Goal: Task Accomplishment & Management: Manage account settings

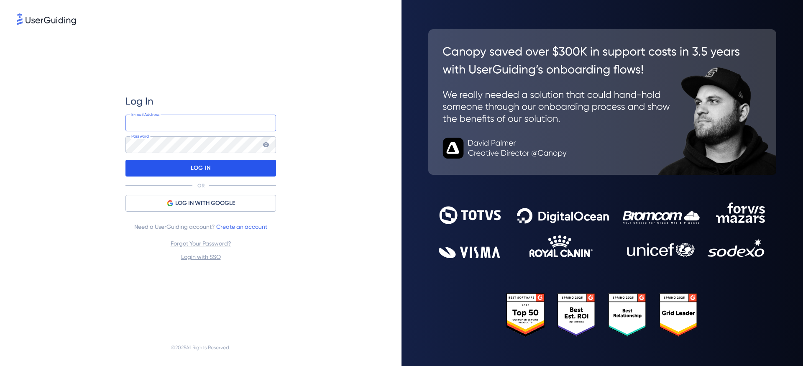
type input "[EMAIL_ADDRESS][DOMAIN_NAME]"
click at [203, 167] on p "LOG IN" at bounding box center [201, 167] width 20 height 13
click at [214, 166] on div "LOG IN" at bounding box center [200, 168] width 151 height 17
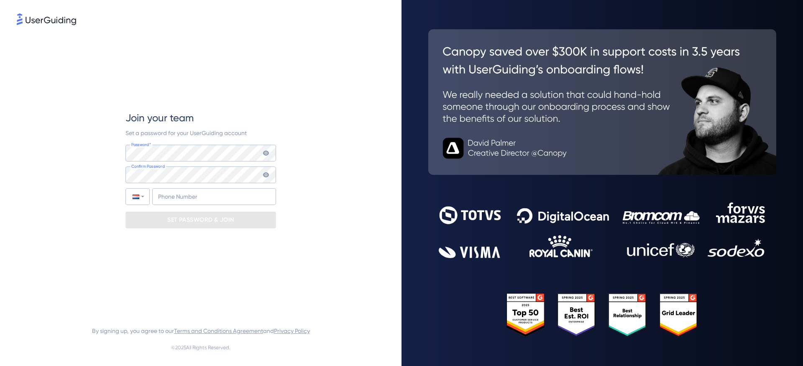
click at [159, 59] on div "Join your team Set a password for your UserGuiding account Password* Your passw…" at bounding box center [200, 170] width 151 height 286
click at [163, 199] on input "+31" at bounding box center [214, 196] width 124 height 17
type input "+31 64 7385690"
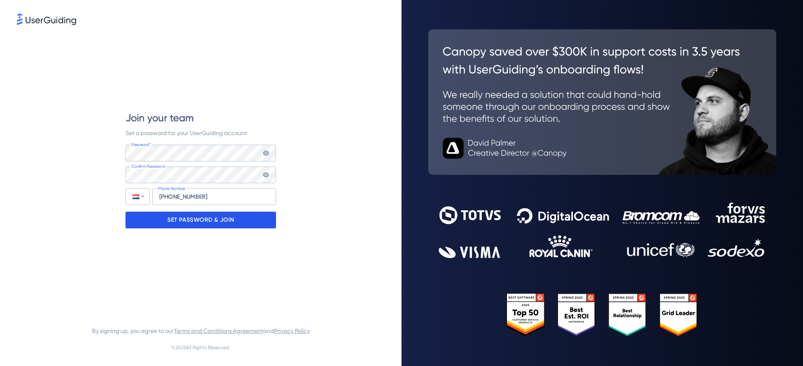
click at [215, 218] on p "SET PASSWORD & JOIN" at bounding box center [200, 219] width 67 height 13
